Goal: Transaction & Acquisition: Purchase product/service

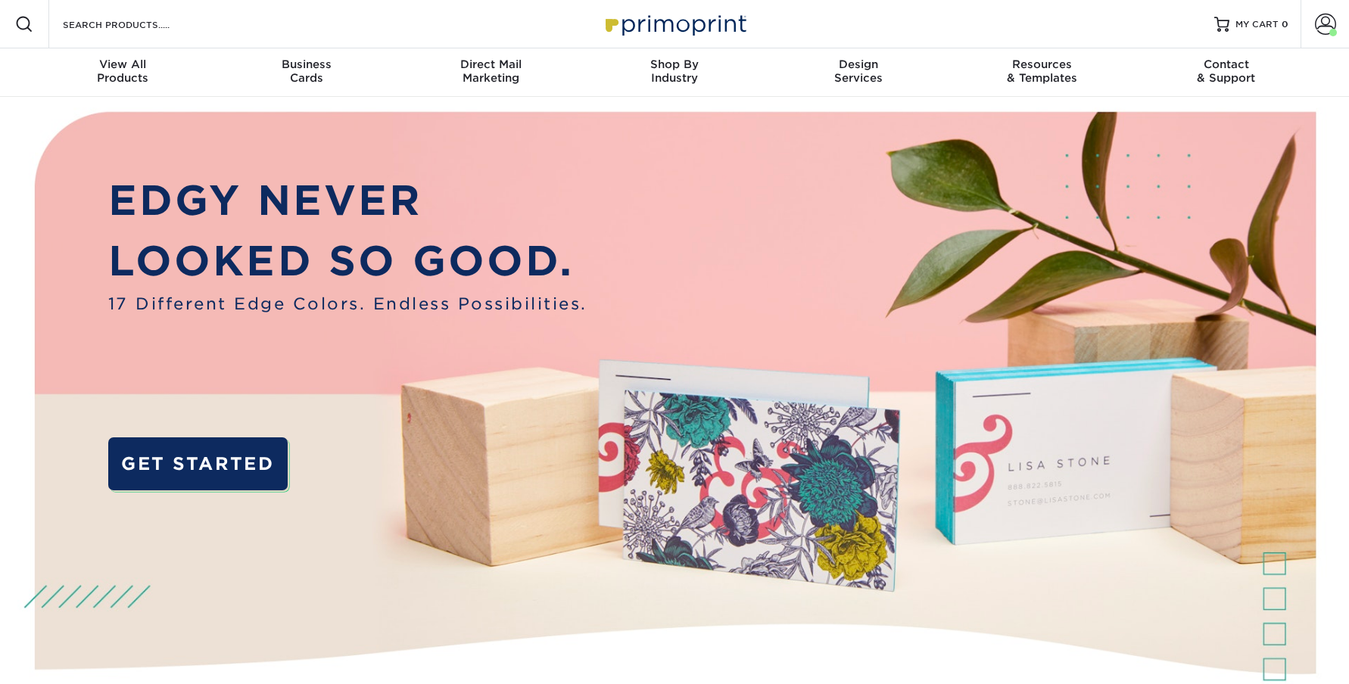
click at [105, 33] on form "Search Products" at bounding box center [135, 24] width 148 height 18
click at [106, 26] on input "Search Products" at bounding box center [135, 24] width 148 height 18
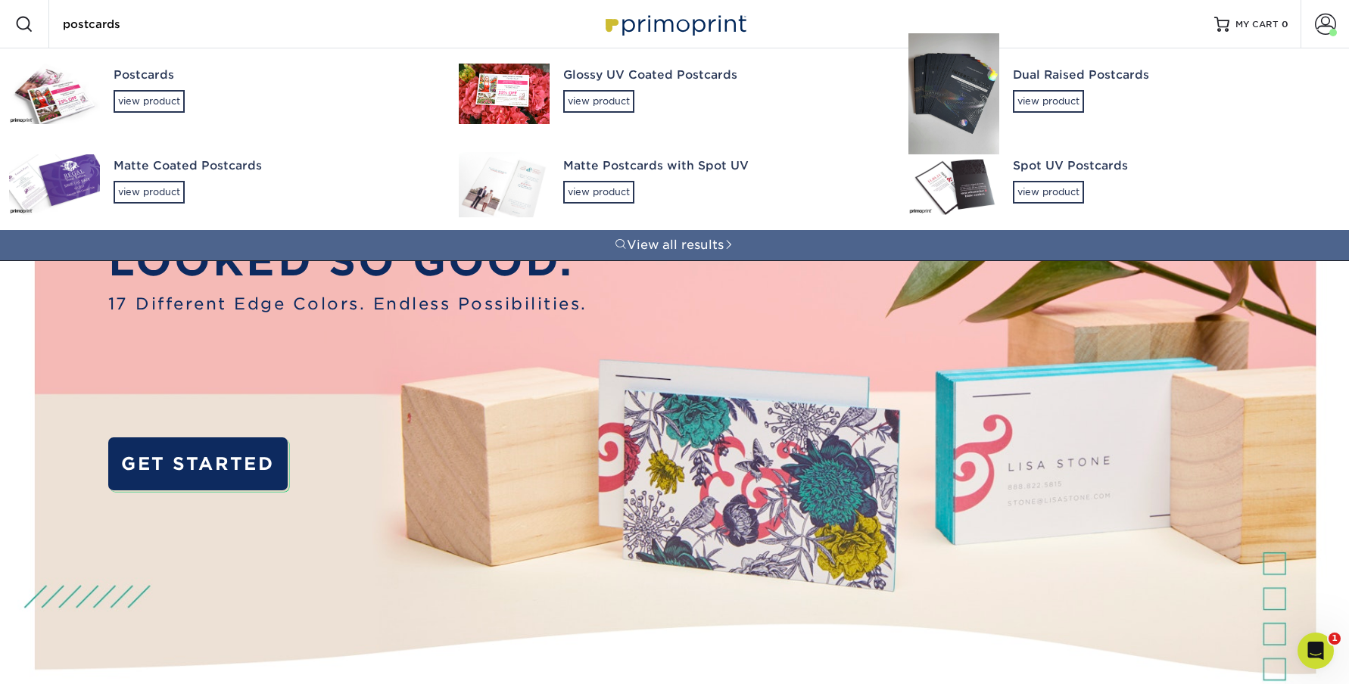
type input "postcards"
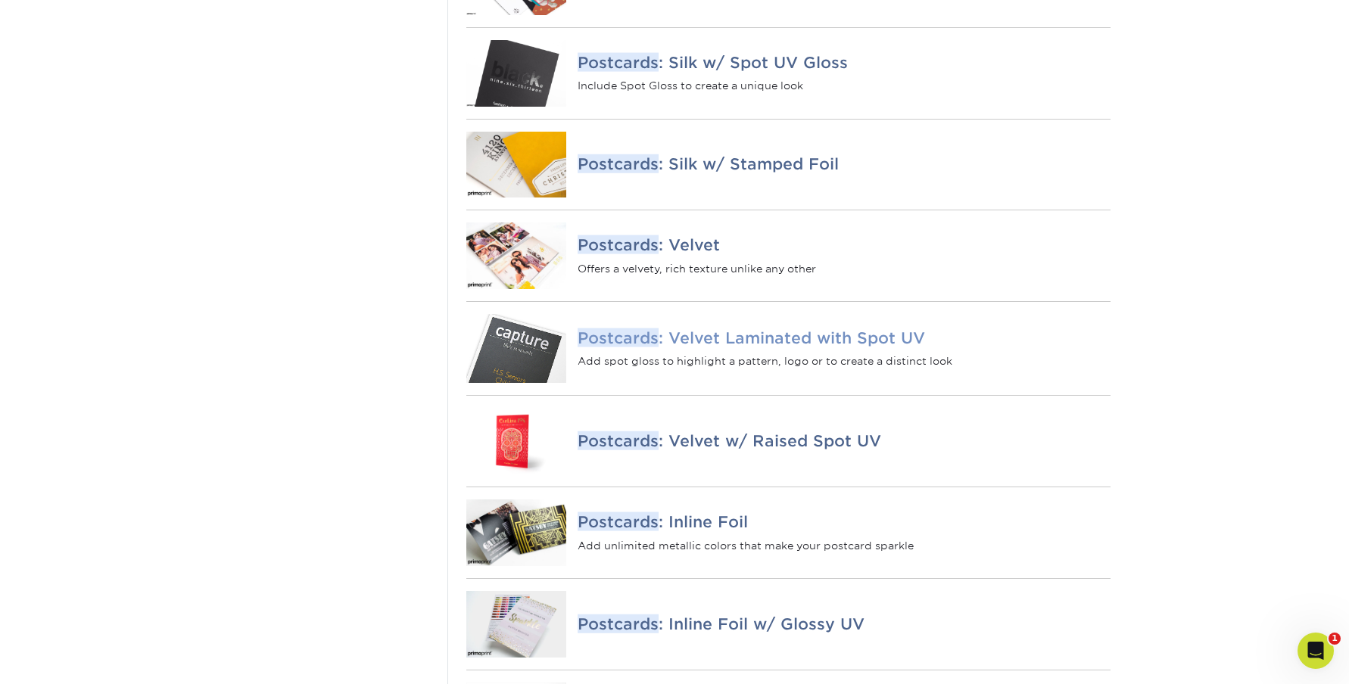
scroll to position [998, 0]
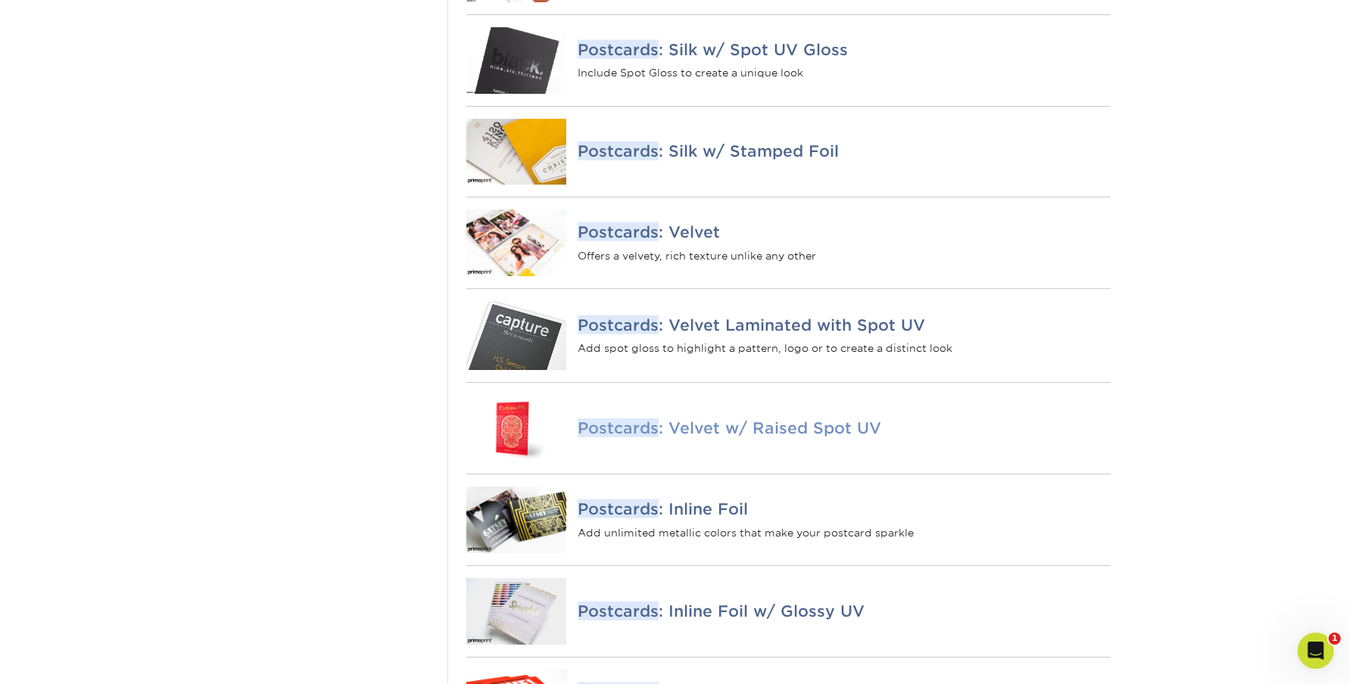
click at [807, 437] on h4 "Postcards : Velvet w/ Raised Spot UV" at bounding box center [843, 428] width 533 height 18
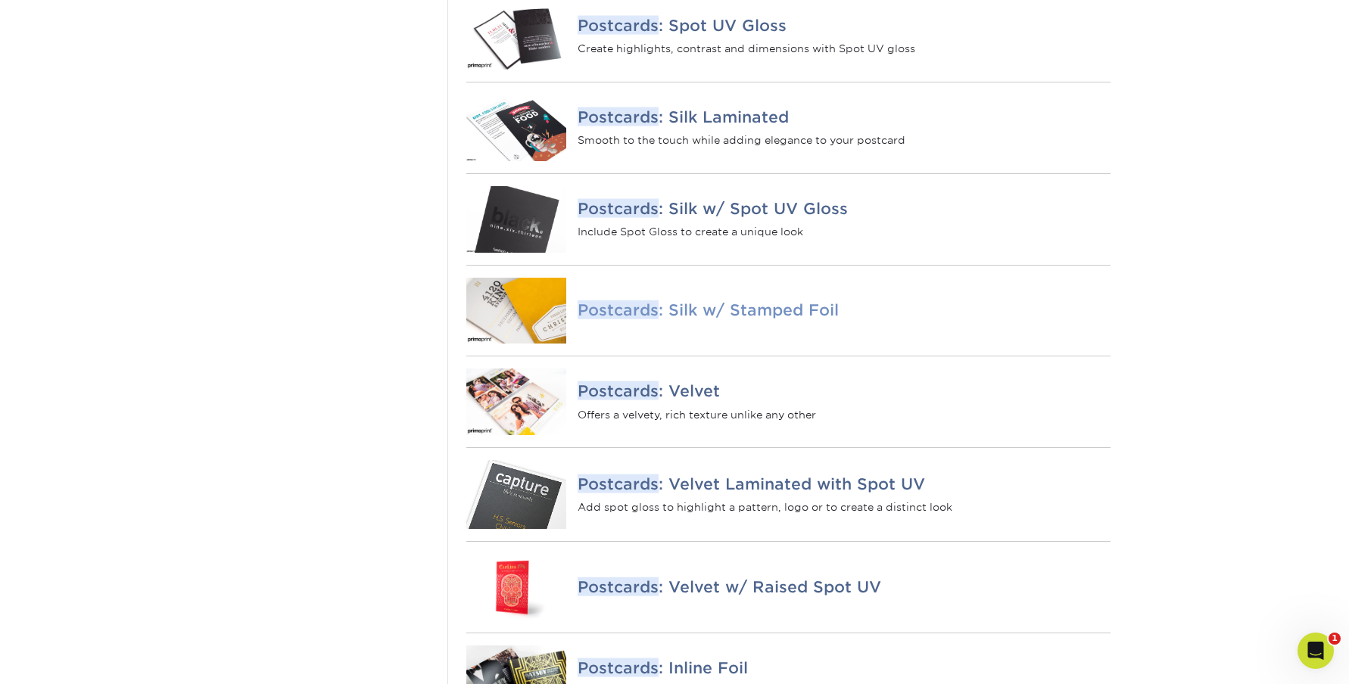
scroll to position [821, 0]
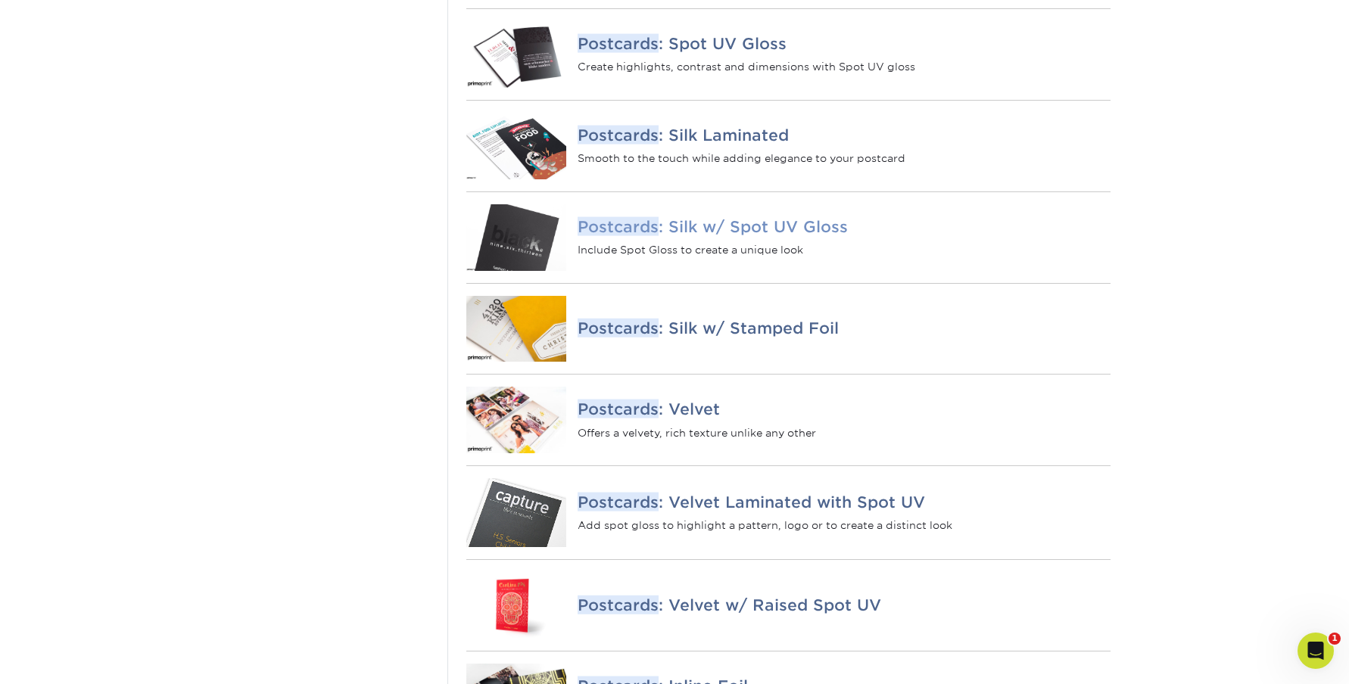
click at [767, 235] on h4 "Postcards : Silk w/ Spot UV Gloss" at bounding box center [843, 226] width 533 height 18
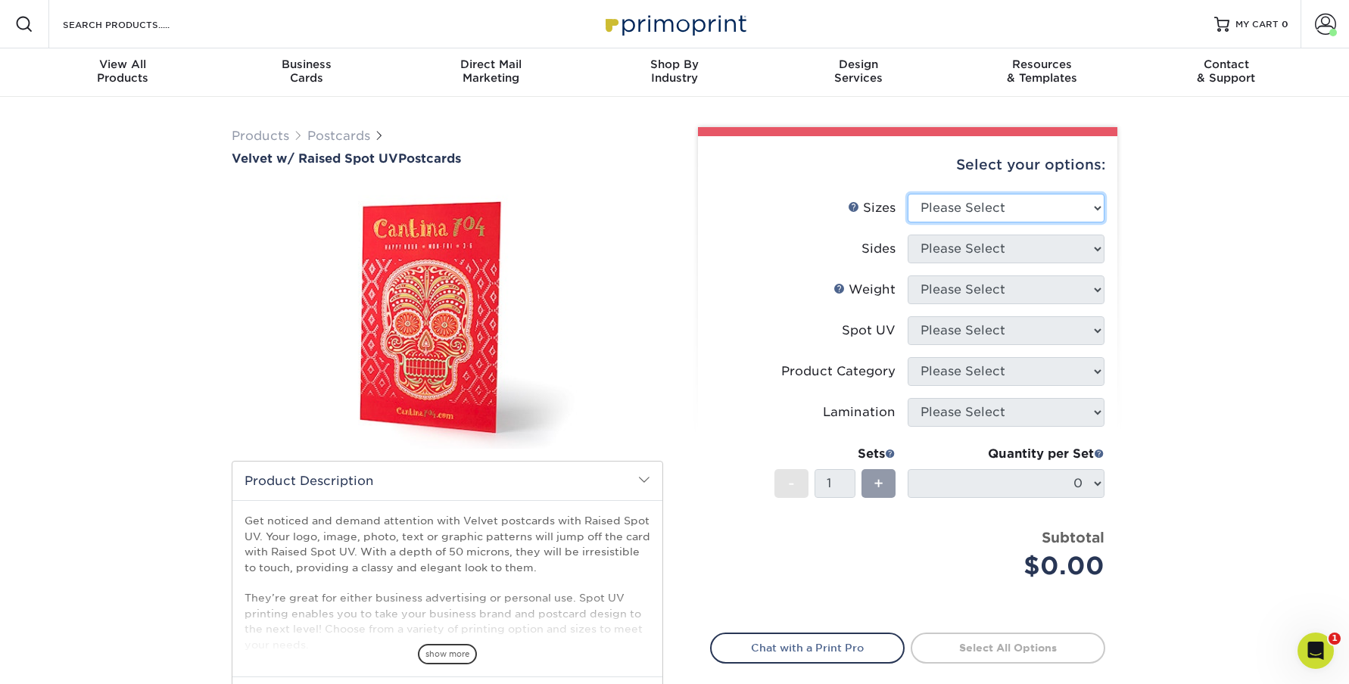
select select "4.00x6.00"
select select "13abbda7-1d64-4f25-8bb2-c179b224825d"
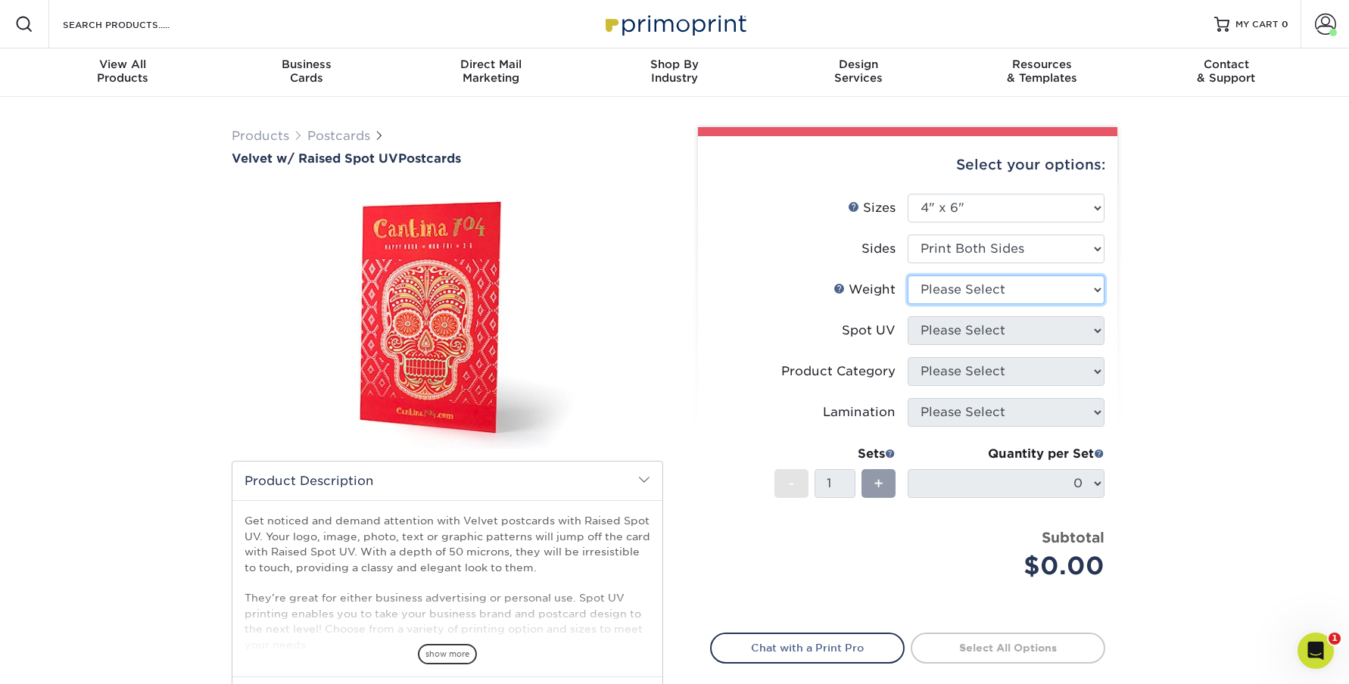
select select "16PT"
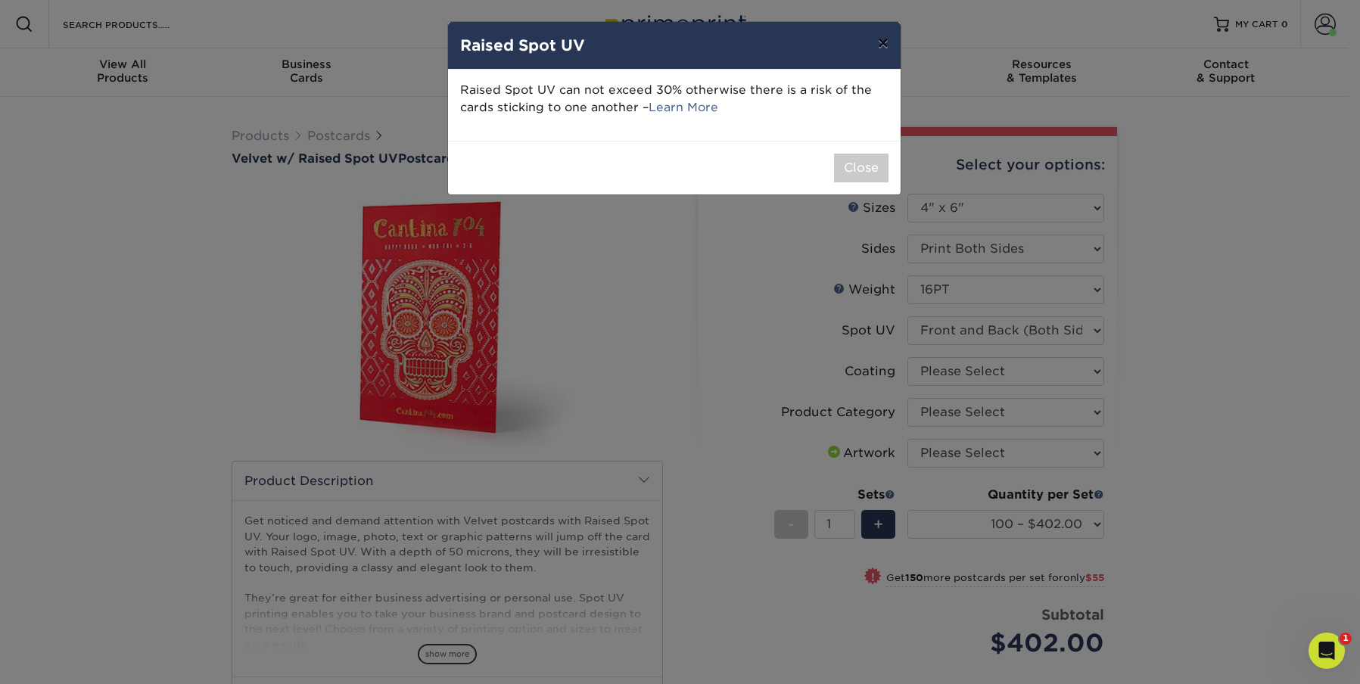
click at [890, 42] on button "×" at bounding box center [883, 43] width 35 height 42
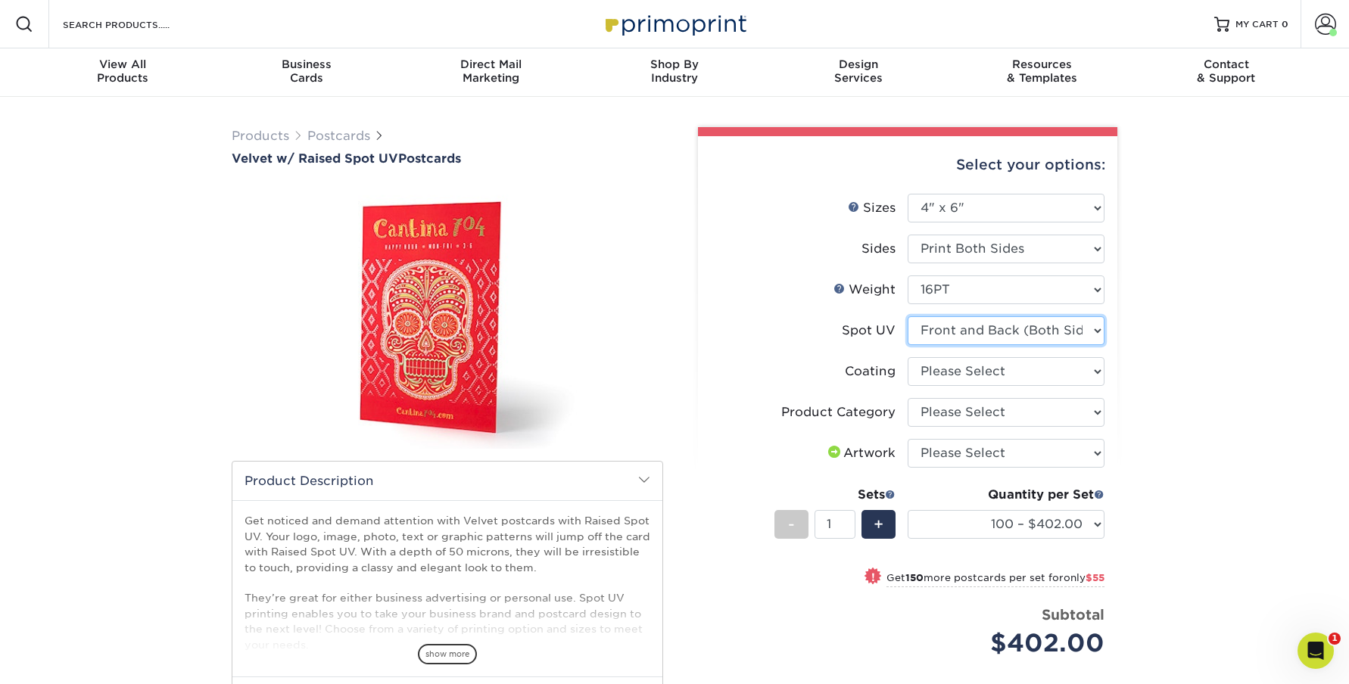
select select "1"
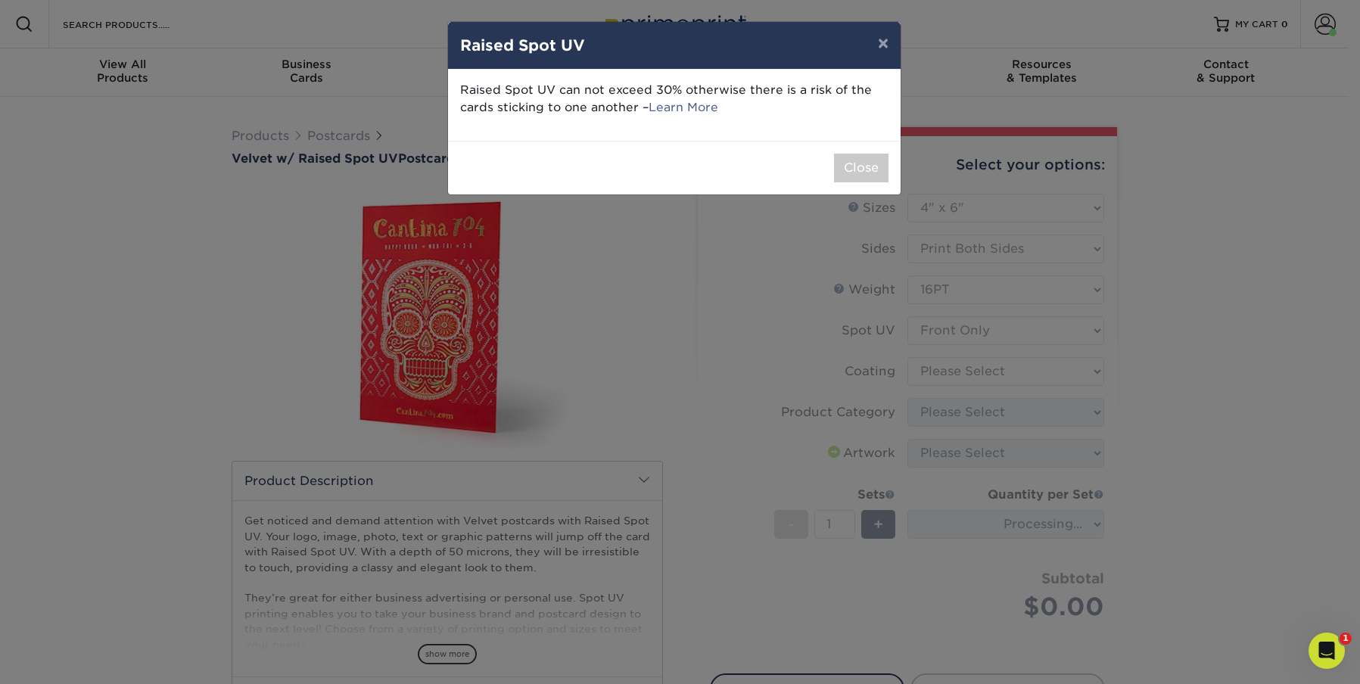
click at [864, 151] on div "Close" at bounding box center [674, 168] width 453 height 54
click at [863, 159] on button "Close" at bounding box center [861, 168] width 54 height 29
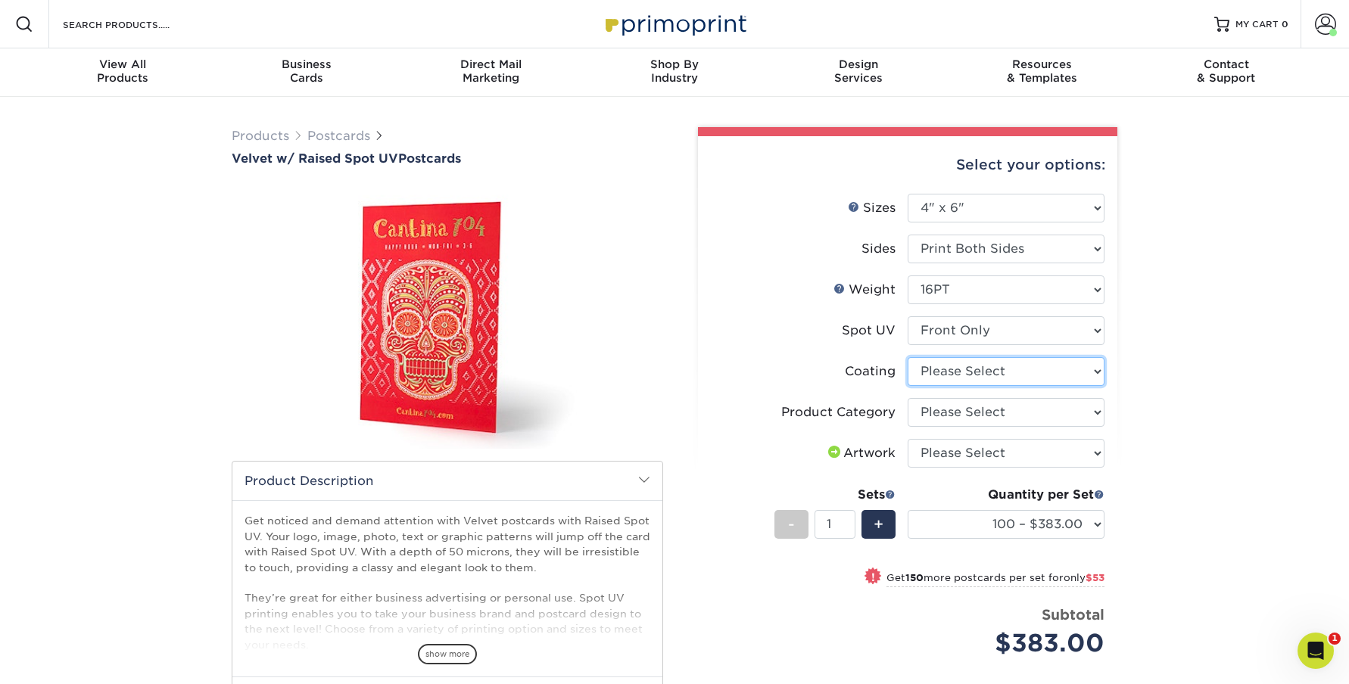
select select "3e7618de-abca-4bda-9f97-8b9129e913d8"
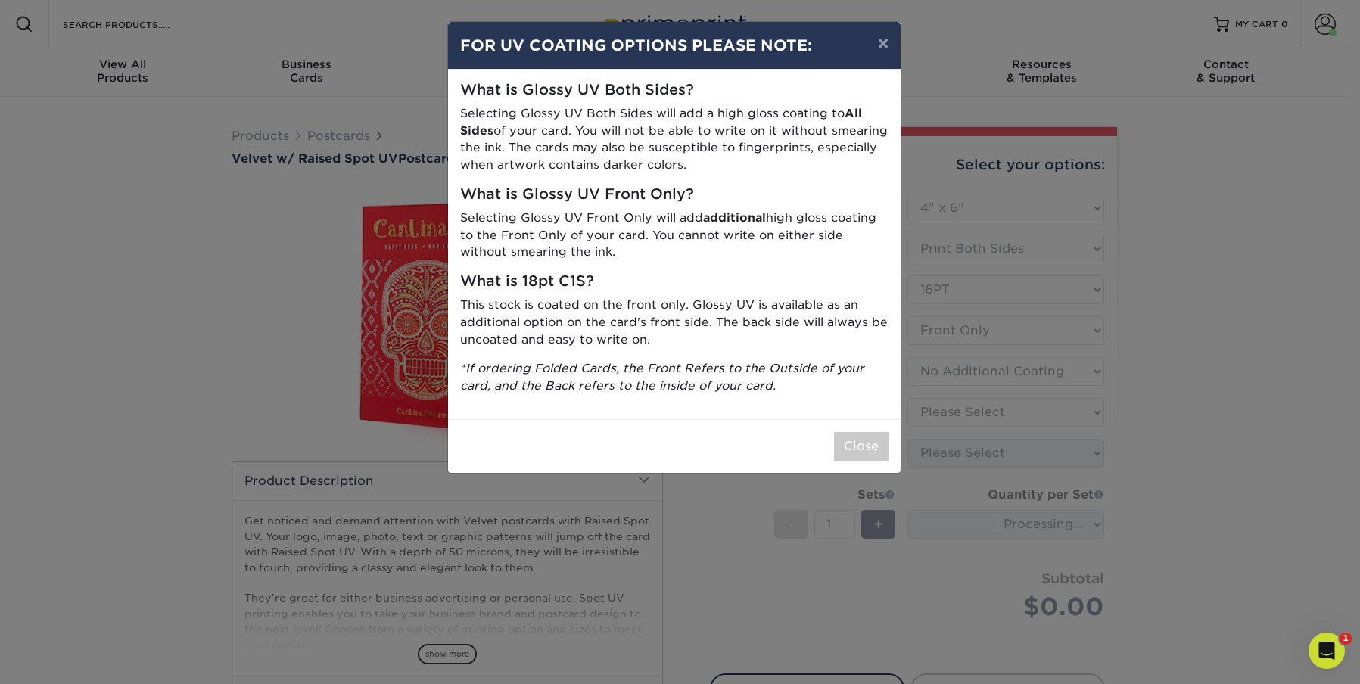
click at [861, 432] on button "Close" at bounding box center [861, 446] width 54 height 29
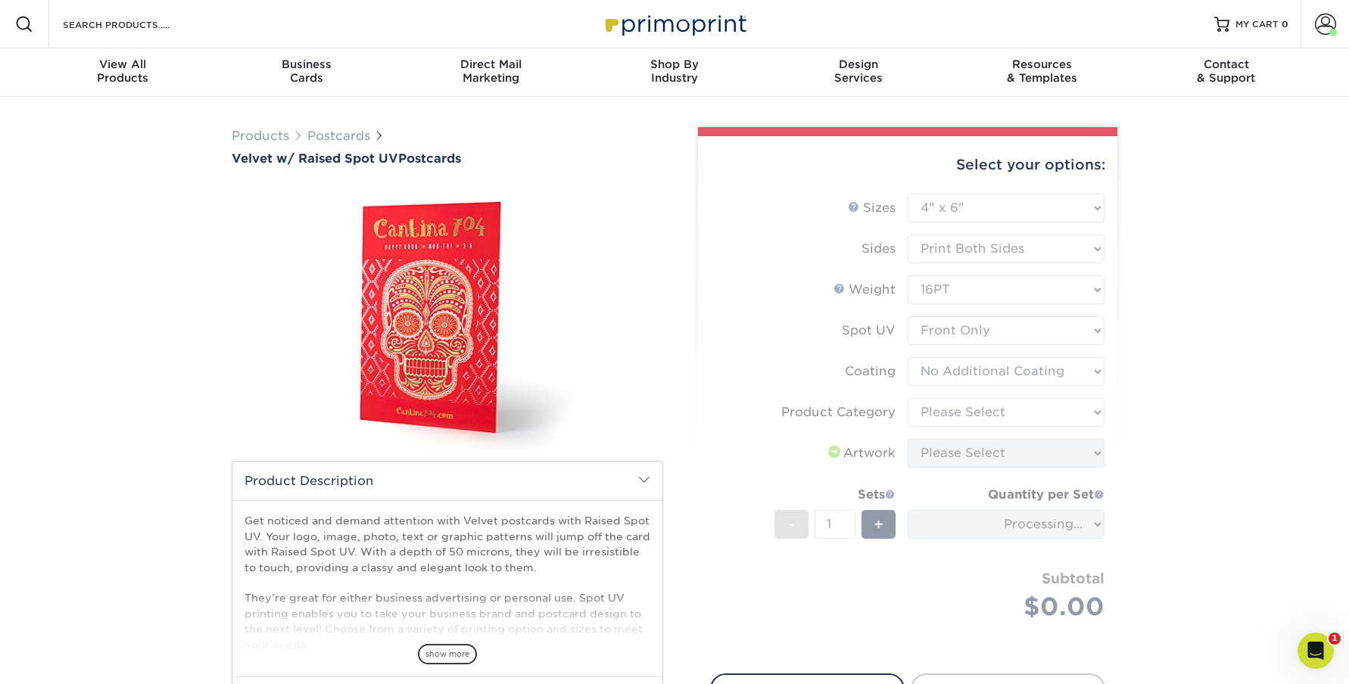
click at [959, 359] on form "Sizes Help Sizes Please Select 4" x 6" 5" x 7" Sides Weight Help" at bounding box center [907, 425] width 395 height 462
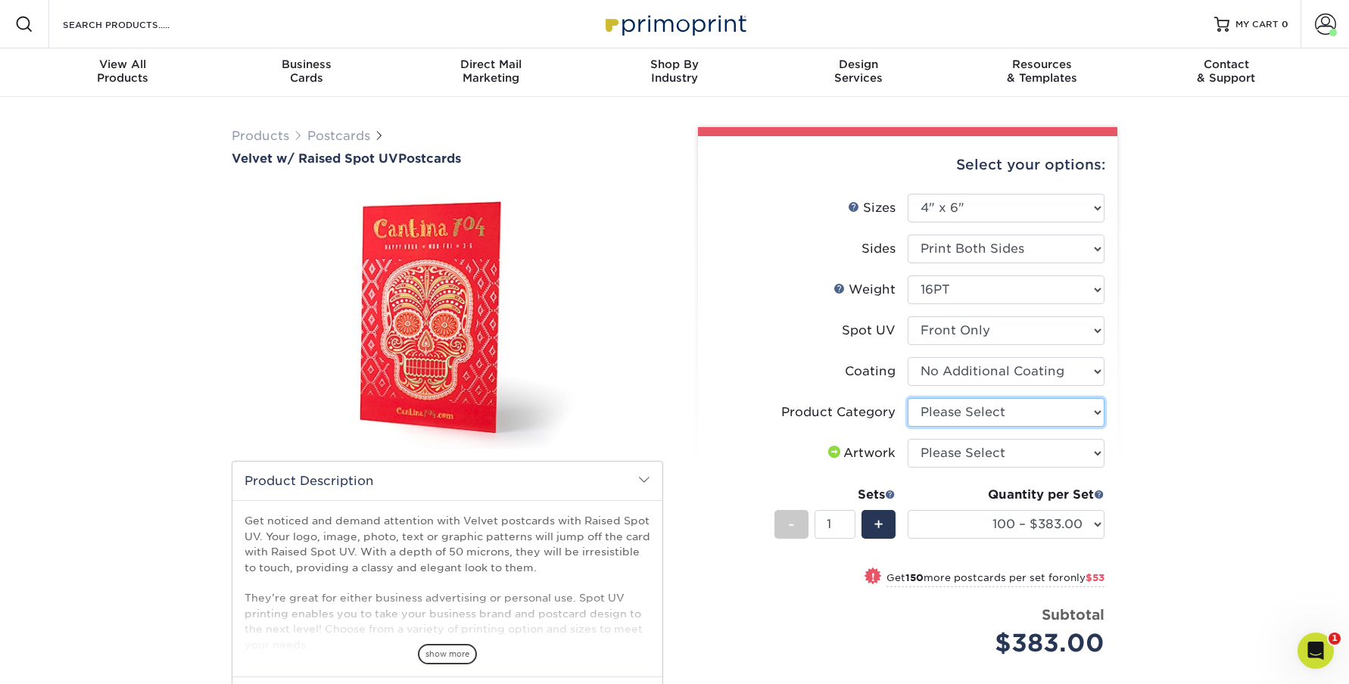
select select "9b7272e0-d6c8-4c3c-8e97-d3a1bcdab858"
select select "upload"
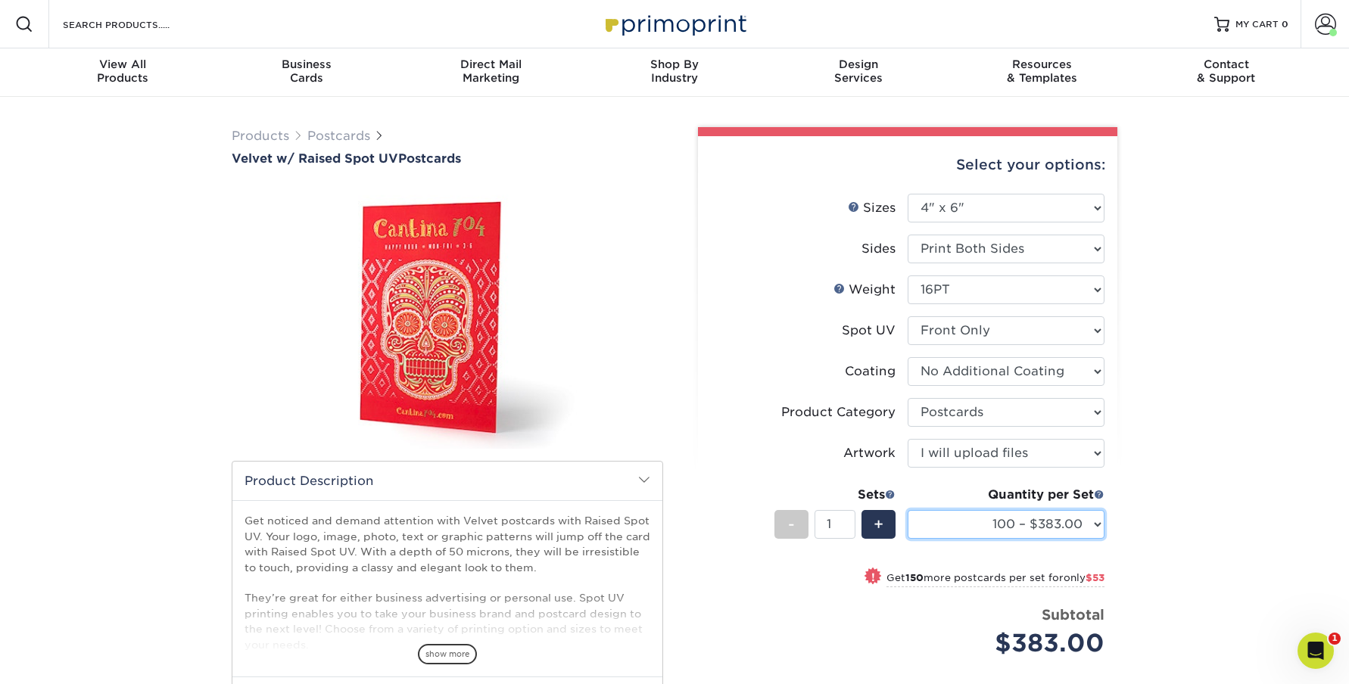
select select "500 – $588.00"
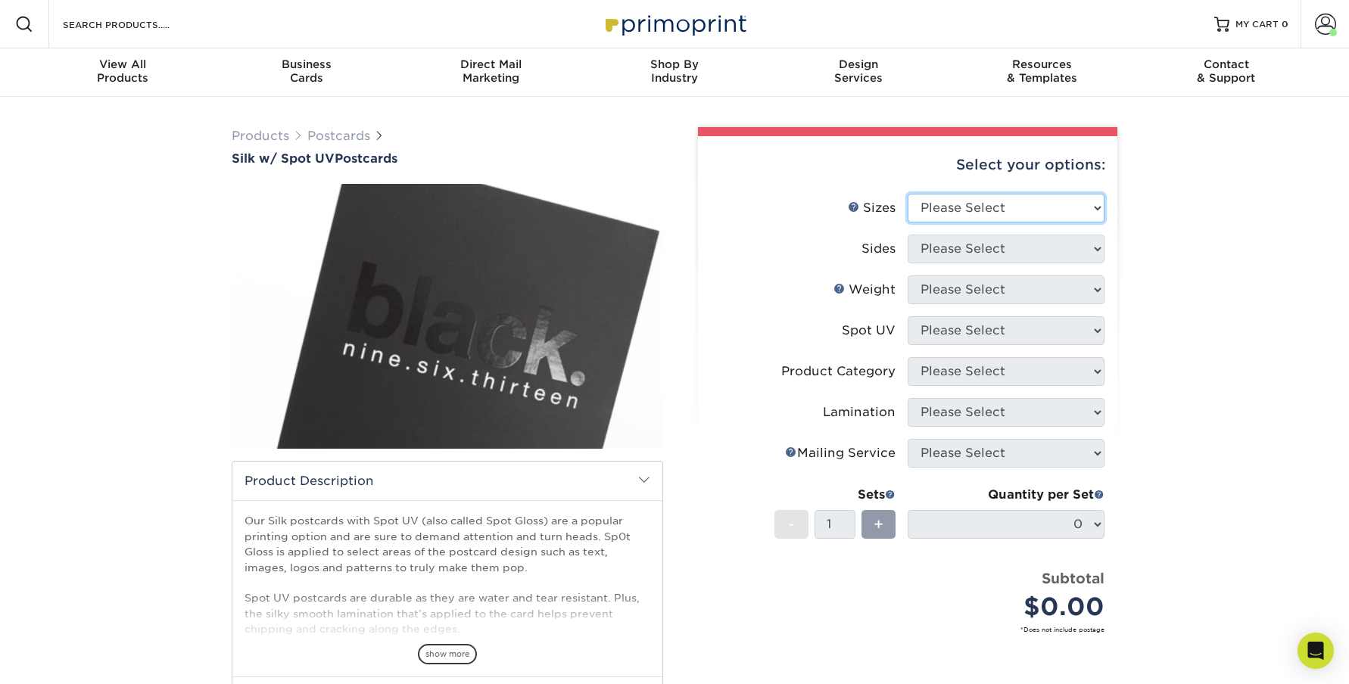
click at [950, 206] on select "Please Select 2" x 4" 2" x 6" 2" x 8" 3.5" x 3.5" 3.5" x 4" 3.5" x 8.5" 3.67" x…" at bounding box center [1005, 208] width 197 height 29
select select "4.00x6.00"
select select "13abbda7-1d64-4f25-8bb2-c179b224825d"
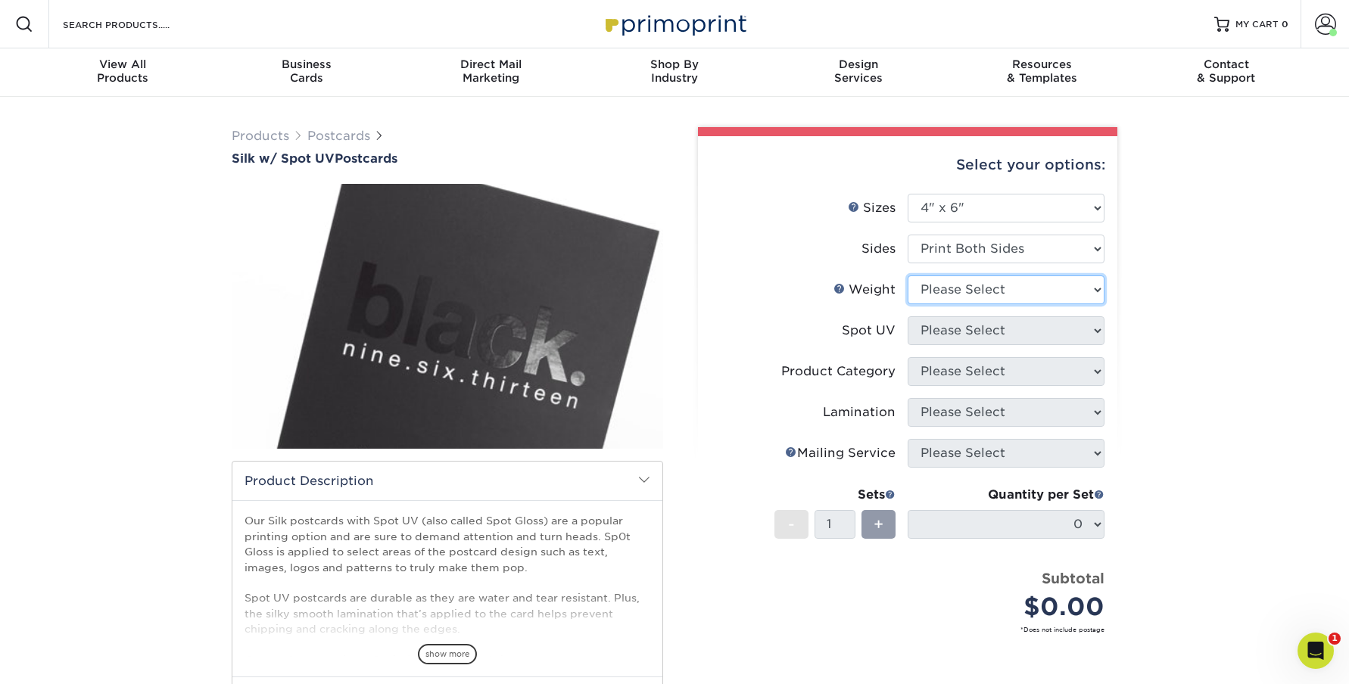
select select "16PT"
select select "1"
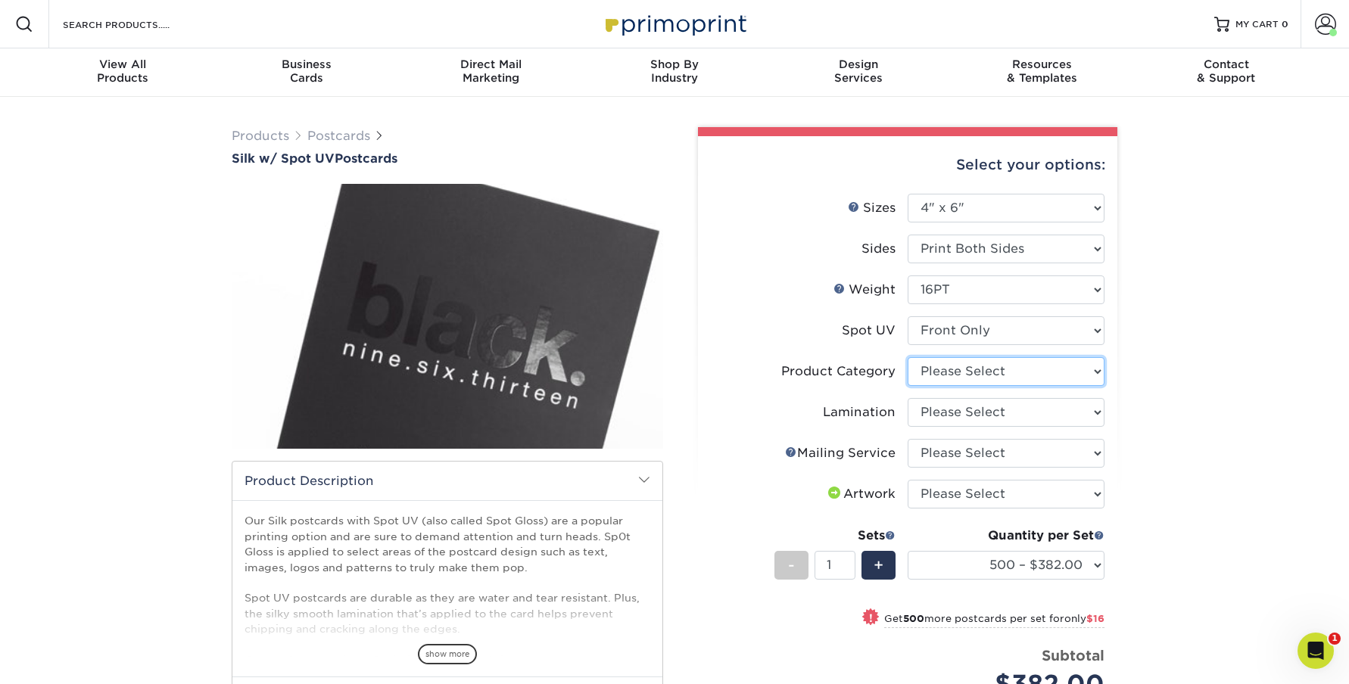
select select "9b7272e0-d6c8-4c3c-8e97-d3a1bcdab858"
select select "ccacb42f-45f7-42d3-bbd3-7c8421cf37f0"
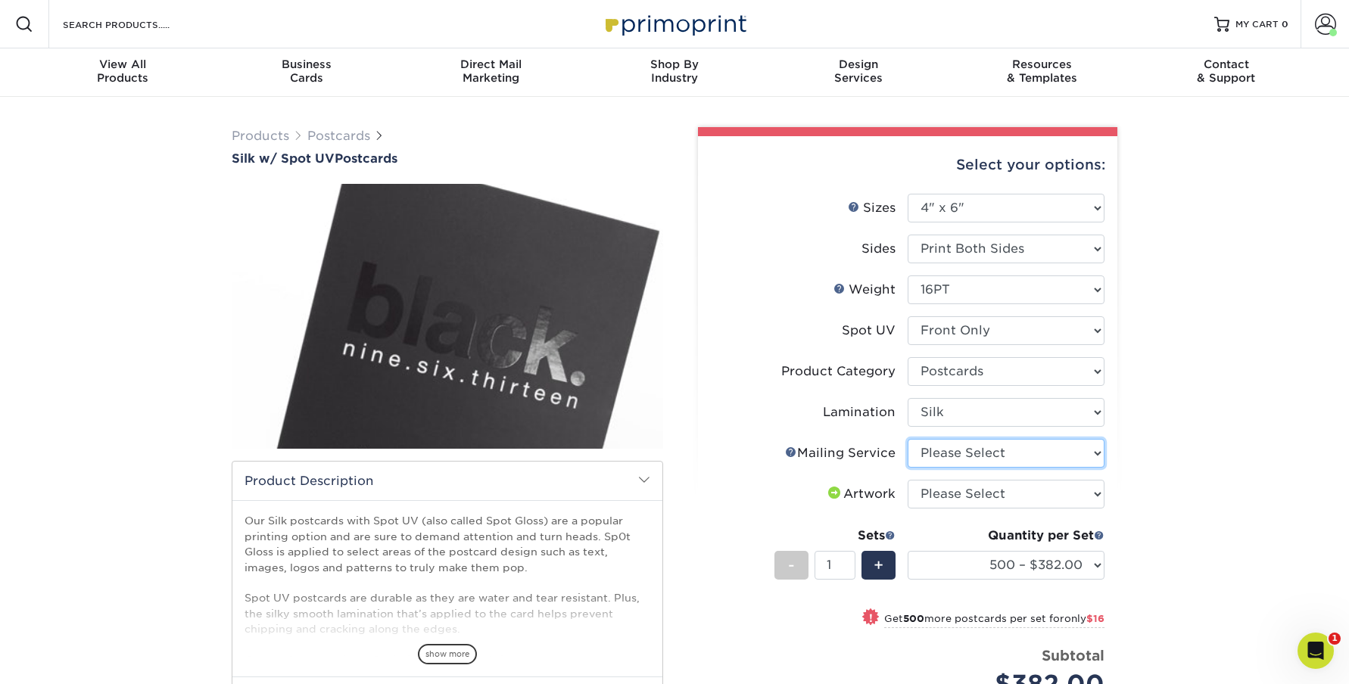
select select "3e5e9bdd-d78a-4c28-a41d-fe1407925ca6"
select select "upload"
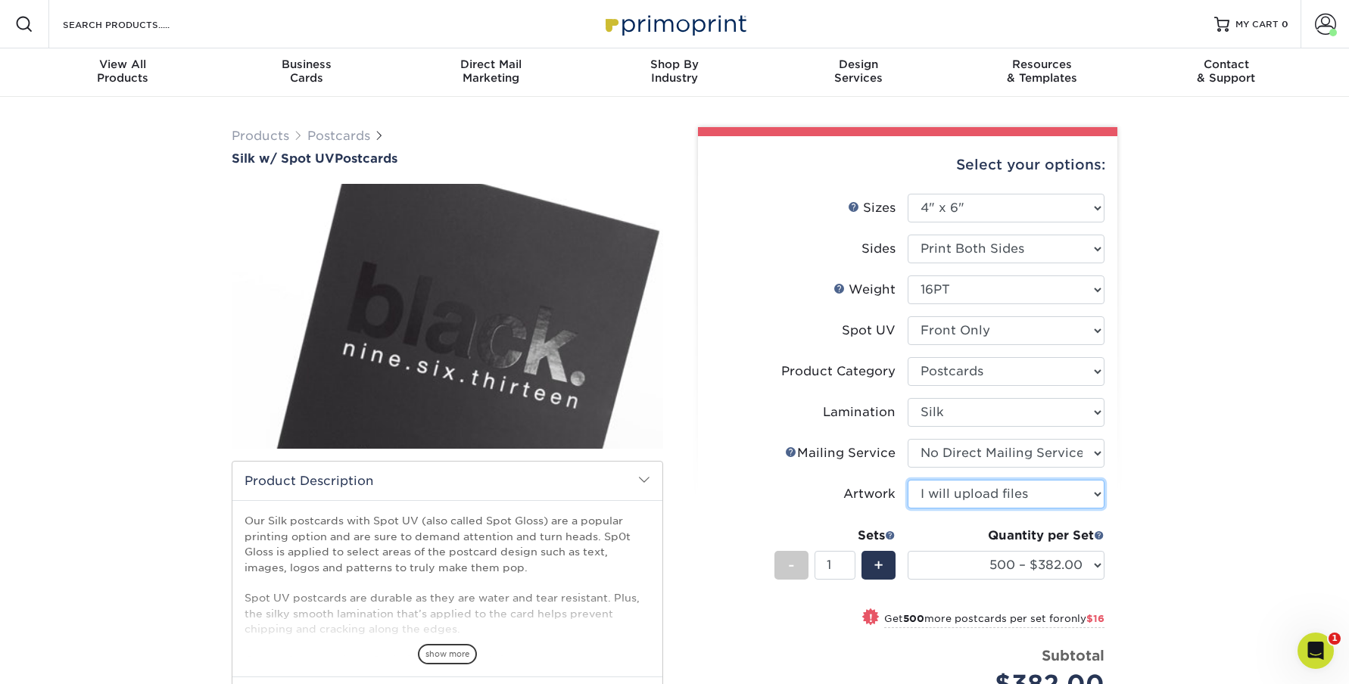
scroll to position [27, 0]
